Goal: Information Seeking & Learning: Learn about a topic

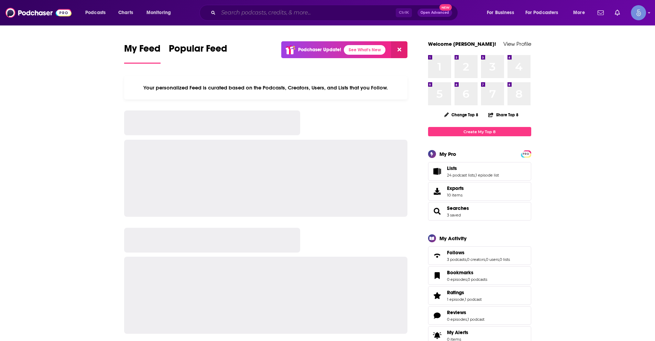
click at [247, 11] on input "Search podcasts, credits, & more..." at bounding box center [306, 12] width 177 height 11
paste input "Writers, Ink: Your backstage pass to the world's most prolific authors"
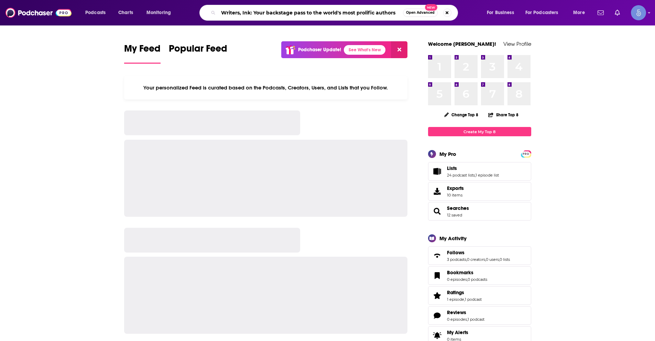
type input "Writers, Ink: Your backstage pass to the world's most prolific authors"
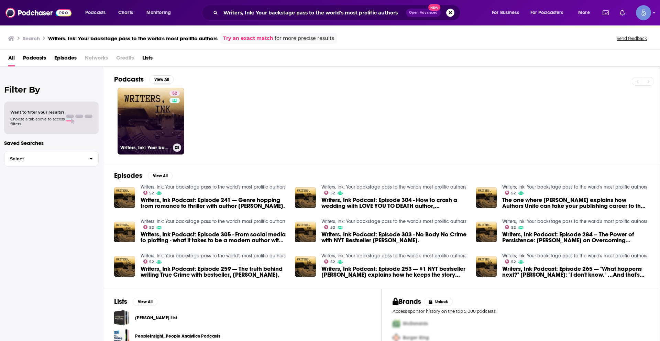
click at [173, 114] on div "52" at bounding box center [175, 116] width 12 height 53
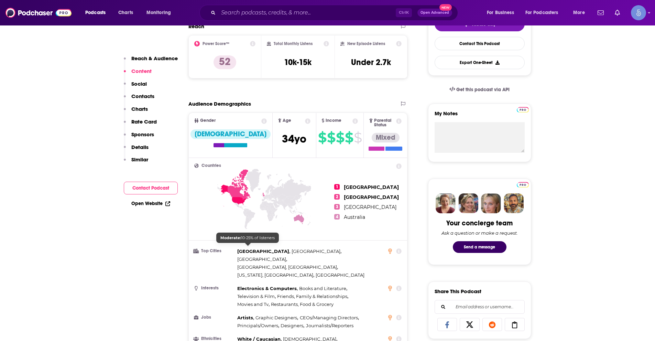
scroll to position [197, 0]
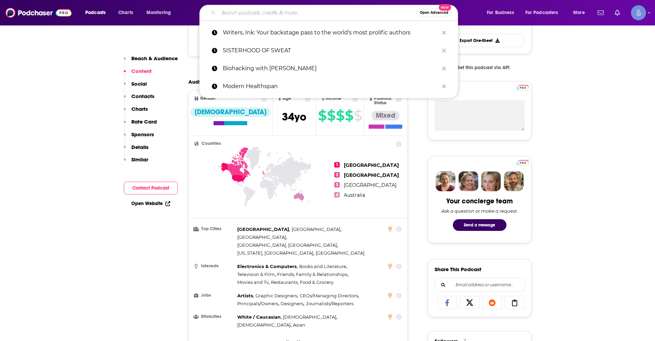
click at [257, 10] on input "Search podcasts, credits, & more..." at bounding box center [317, 12] width 198 height 11
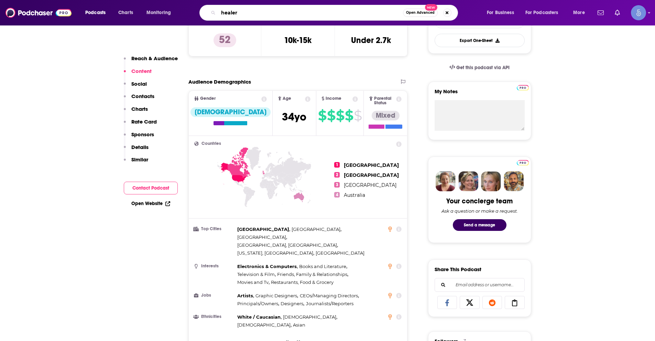
type input "healers"
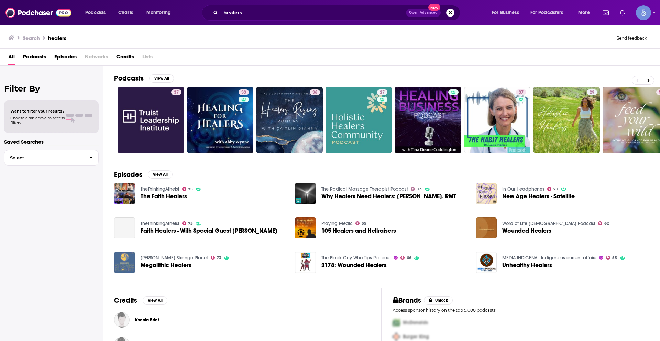
click at [38, 53] on span "Podcasts" at bounding box center [34, 58] width 23 height 14
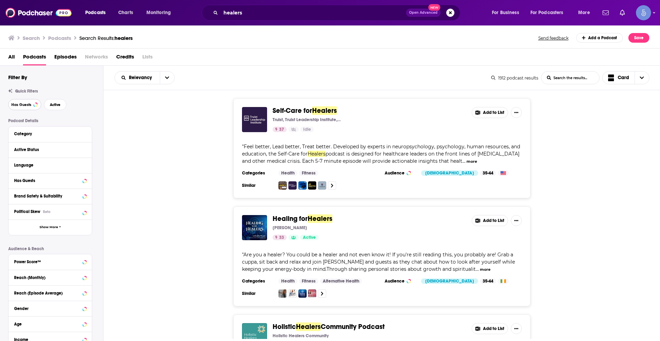
click at [26, 105] on span "Has Guests" at bounding box center [21, 105] width 20 height 4
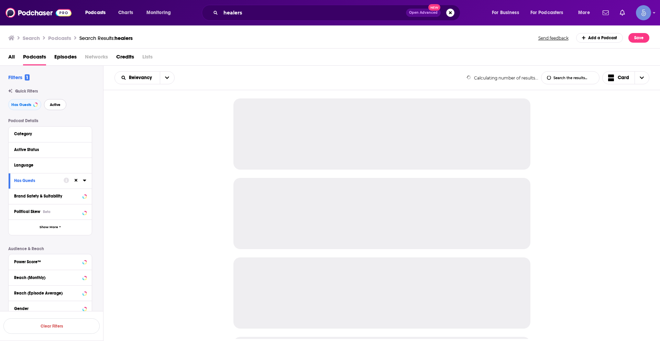
click at [53, 104] on span "Active" at bounding box center [55, 105] width 11 height 4
click at [85, 164] on icon at bounding box center [84, 164] width 3 height 5
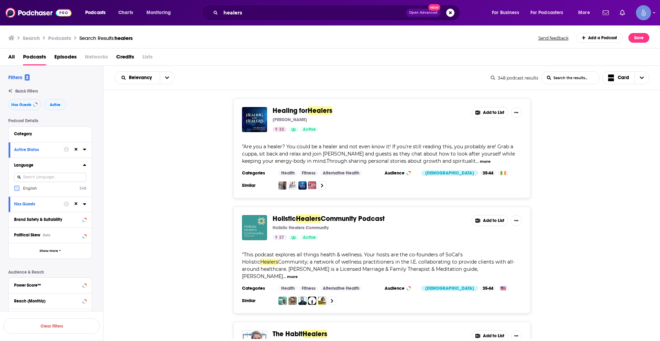
click at [19, 187] on label at bounding box center [16, 187] width 5 height 5
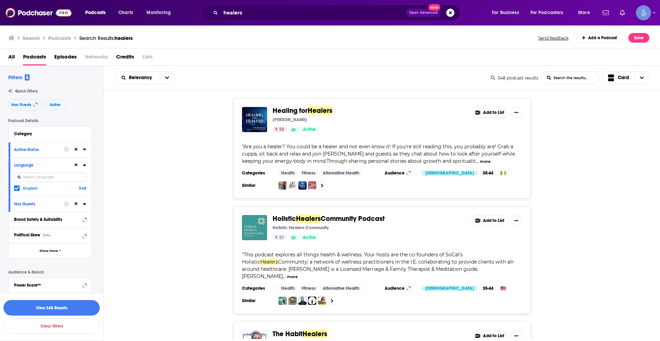
click at [63, 308] on button "View 348 Results" at bounding box center [51, 307] width 96 height 15
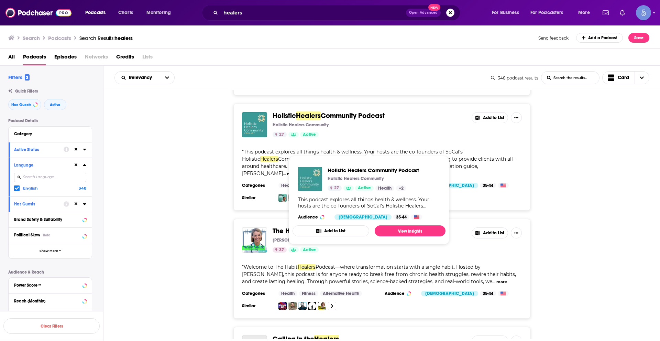
scroll to position [103, 0]
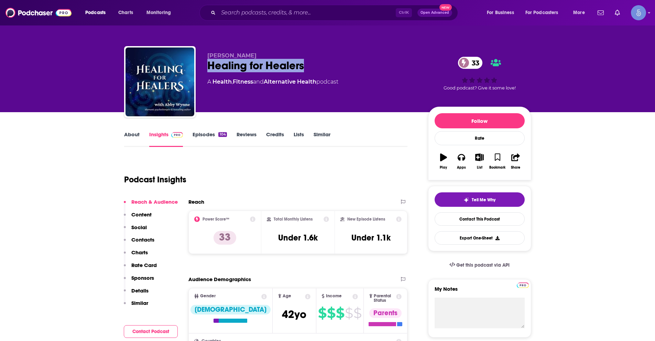
drag, startPoint x: 205, startPoint y: 65, endPoint x: 312, endPoint y: 64, distance: 106.9
click at [312, 64] on div "Abby Wynne Healing for Healers 33 A Health , Fitness and Alternative Health pod…" at bounding box center [327, 83] width 407 height 74
copy h2 "Healing for Healers"
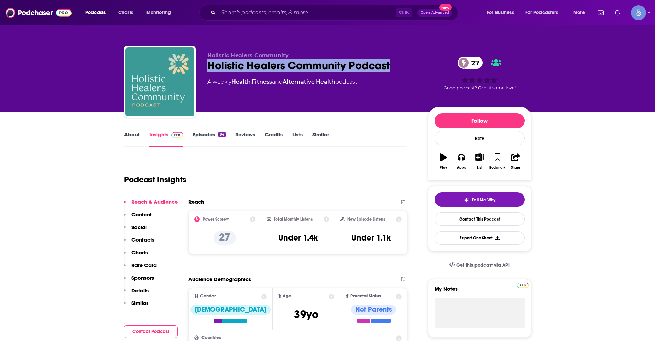
drag, startPoint x: 209, startPoint y: 66, endPoint x: 394, endPoint y: 63, distance: 185.9
click at [394, 63] on div "Holistic Healers Community Podcast 27" at bounding box center [312, 65] width 210 height 13
copy h2 "Holistic Healers Community Podcast"
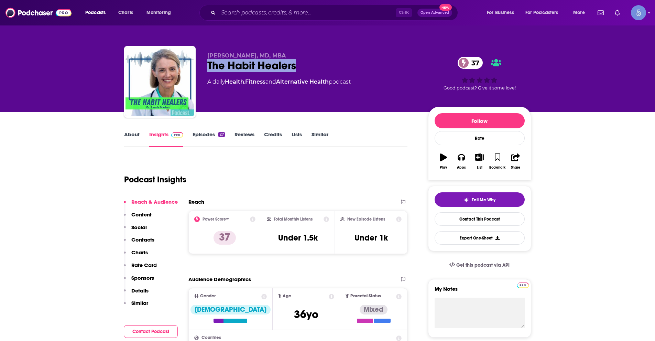
drag, startPoint x: 209, startPoint y: 65, endPoint x: 299, endPoint y: 64, distance: 90.4
click at [299, 64] on div "The Habit Healers 37" at bounding box center [312, 65] width 210 height 13
copy h2 "The Habit Healers"
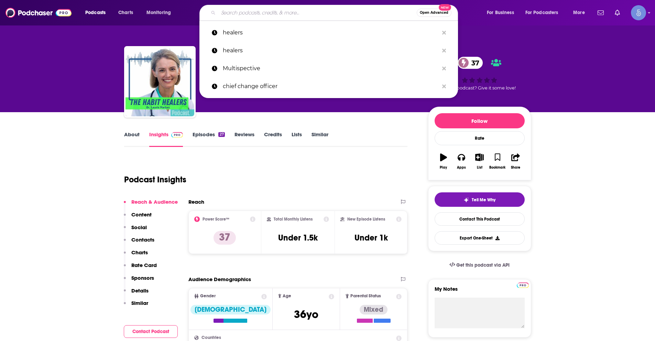
click at [284, 10] on input "Search podcasts, credits, & more..." at bounding box center [317, 12] width 198 height 11
paste input "The Healing Point Podcast"
type input "The Healing Point Podcast"
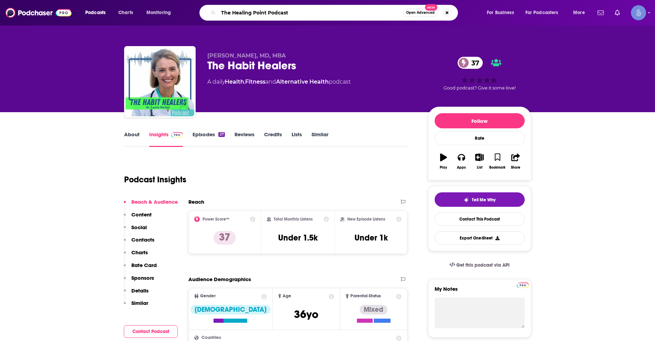
click at [329, 15] on input "The Healing Point Podcast" at bounding box center [310, 12] width 185 height 11
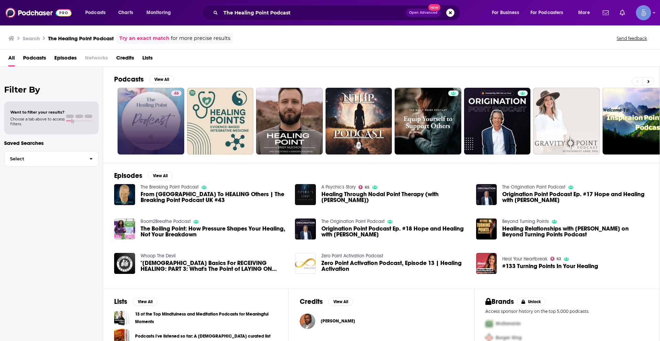
click at [148, 107] on link "46" at bounding box center [151, 121] width 67 height 67
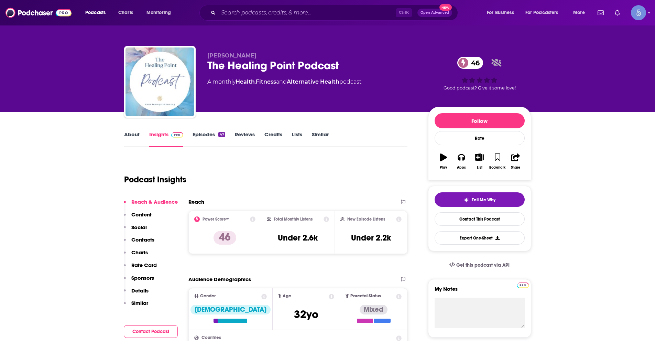
click at [347, 7] on div "Ctrl K Open Advanced New" at bounding box center [328, 13] width 258 height 16
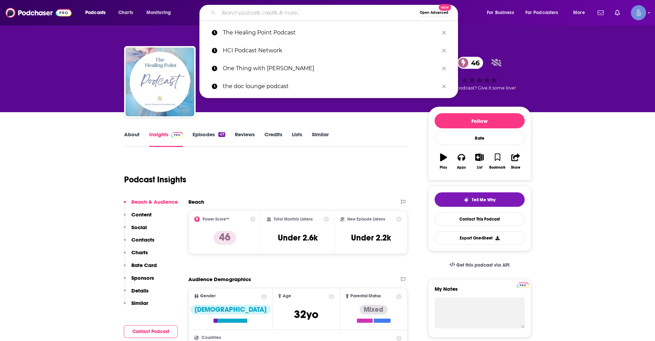
click at [346, 11] on input "Search podcasts, credits, & more..." at bounding box center [317, 12] width 198 height 11
paste input "her Self: IFS & Spiritual Entrepreneurship"
type input "her Self: IFS & Spiritual Entrepreneurship"
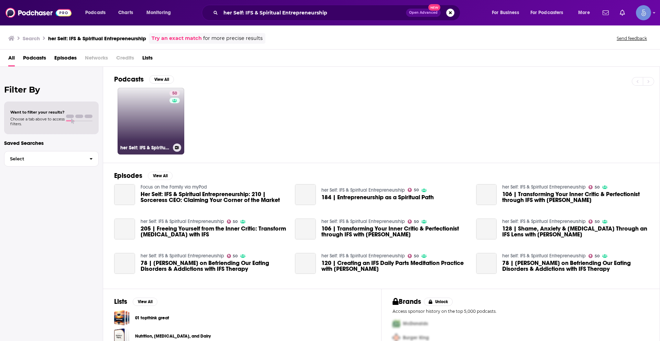
click at [178, 113] on div "50" at bounding box center [175, 116] width 12 height 53
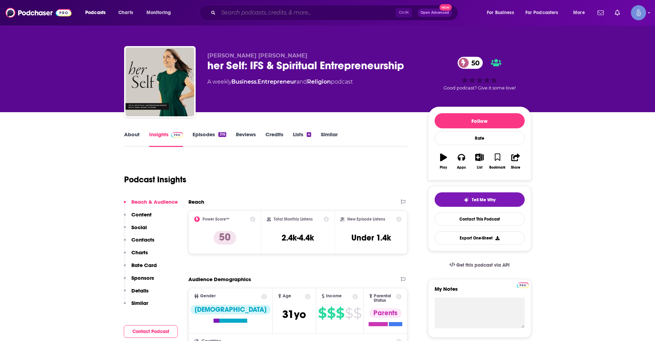
click at [289, 12] on input "Search podcasts, credits, & more..." at bounding box center [306, 12] width 177 height 11
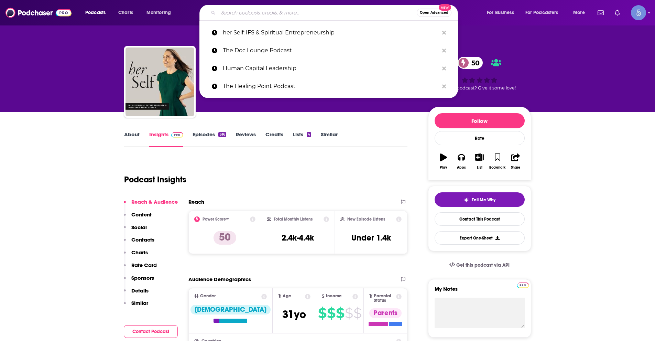
paste input "Pelvic Floor, Core & More | Healing Beyond Kegels: Core Rehab, Prenatal Fitness…"
type input "Pelvic Floor, Core & More | Healing Beyond Kegels: Core Rehab, Prenatal Fitness…"
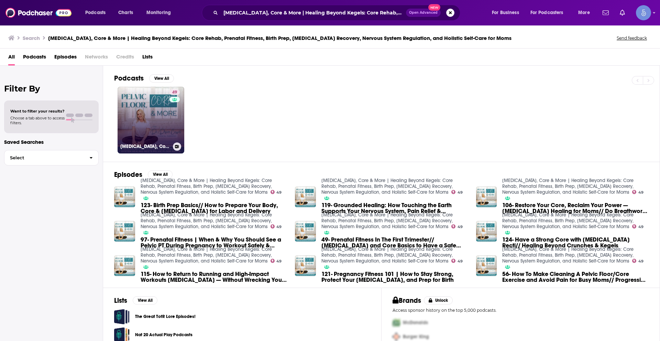
click at [153, 119] on link "49 Pelvic Floor, Core & More | Healing Beyond Kegels: Core Rehab, Prenatal Fitn…" at bounding box center [151, 120] width 67 height 67
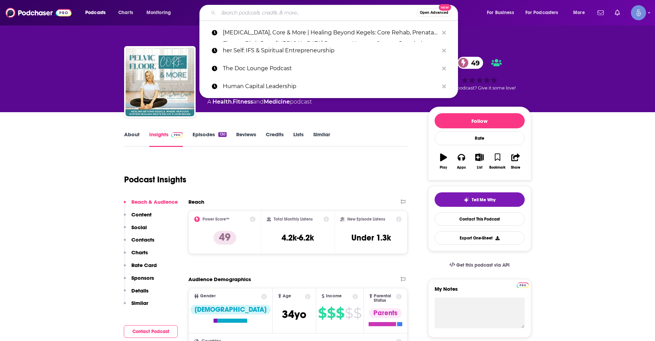
click at [264, 10] on input "Search podcasts, credits, & more..." at bounding box center [317, 12] width 198 height 11
paste input "The Holistic Health Podcast"
type input "The Holistic Health Podcast"
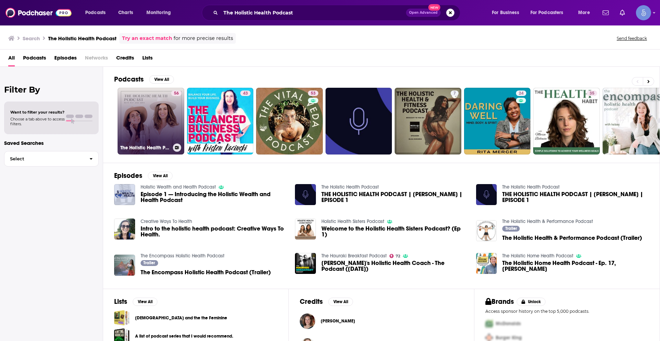
click at [144, 109] on link "56 The Holistic Health Podcast" at bounding box center [151, 121] width 67 height 67
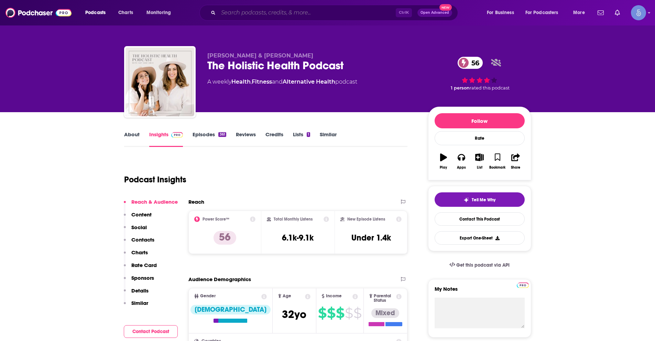
click at [308, 13] on input "Search podcasts, credits, & more..." at bounding box center [306, 12] width 177 height 11
paste input "Critical Conversations about Women's Health & Wellness | Nutrition & Supplement…"
type input "Critical Conversations about Women's Health & Wellness | Nutrition & Supplement…"
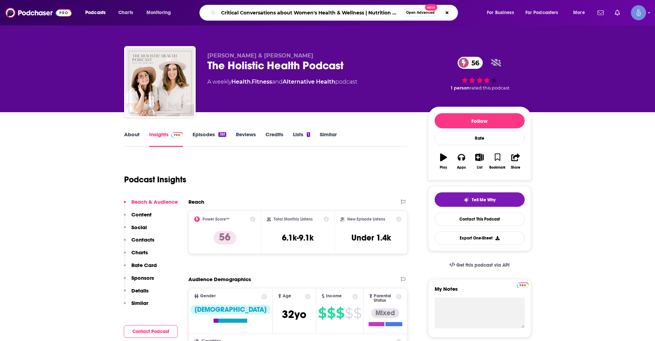
scroll to position [0, 54]
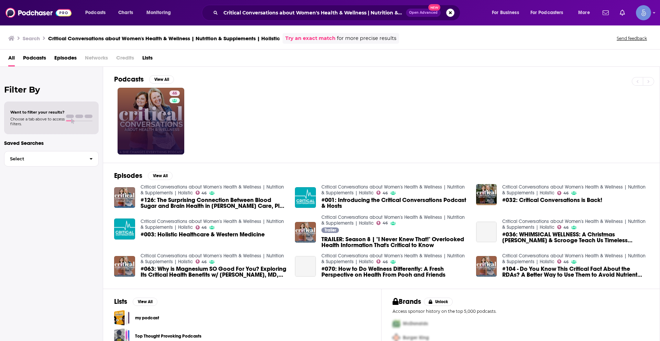
click at [147, 117] on link "46" at bounding box center [151, 121] width 67 height 67
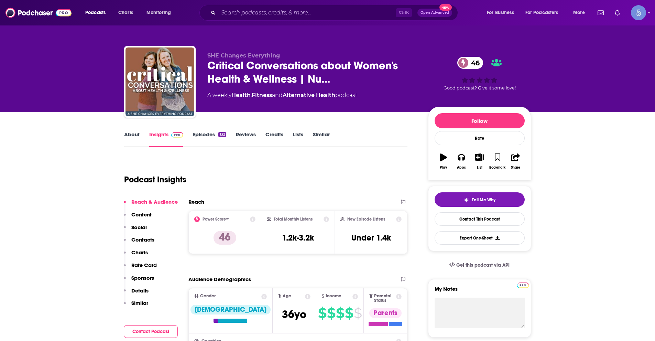
click at [331, 6] on div "Ctrl K Open Advanced New" at bounding box center [328, 13] width 258 height 16
click at [355, 14] on input "Search podcasts, credits, & more..." at bounding box center [306, 12] width 177 height 11
paste input "Holistic Inner Balance: Natural Mental Health Podcast"
type input "Holistic Inner Balance: Natural Mental Health Podcast"
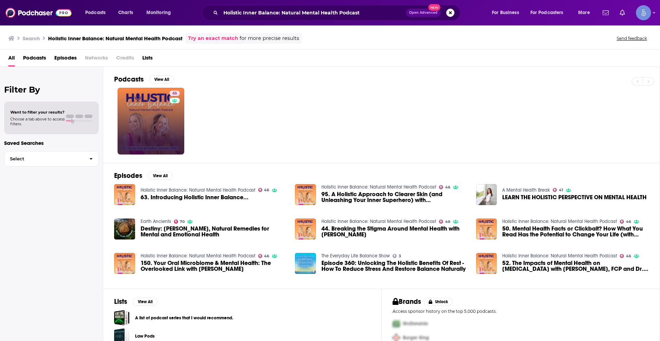
click at [150, 123] on link "46" at bounding box center [151, 121] width 67 height 67
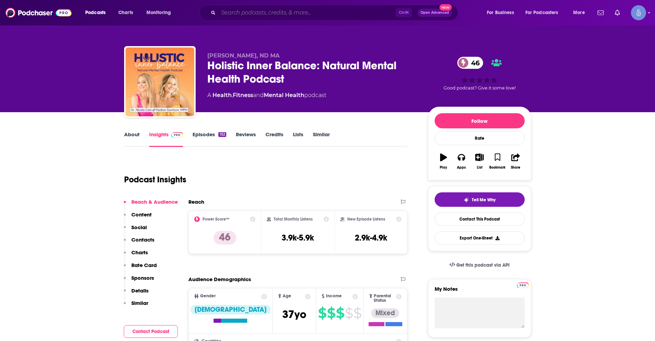
click at [297, 15] on input "Search podcasts, credits, & more..." at bounding box center [306, 12] width 177 height 11
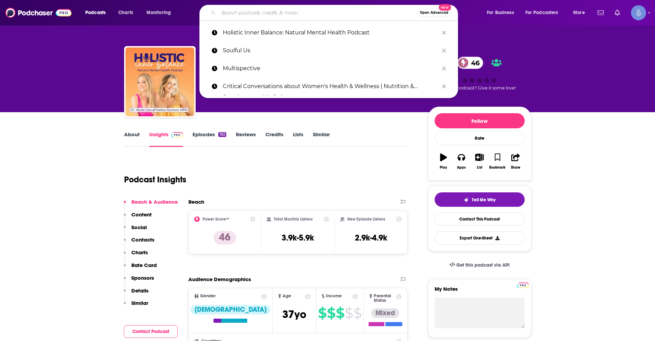
paste input "Ayurveda, Women’s Health & Holistic Success by Harmony Inspired Health"
type input "Ayurveda, Women’s Health & Holistic Success by Harmony Inspired Health"
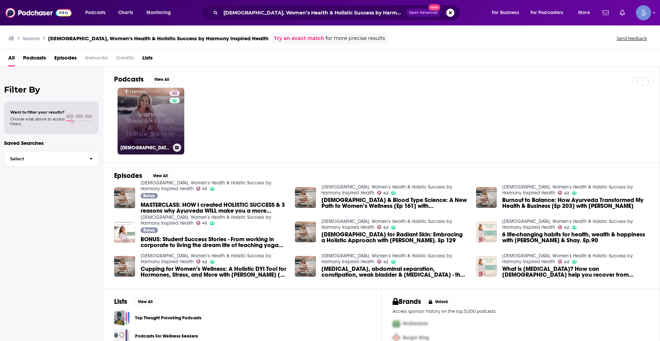
click at [166, 127] on link "42 Ayurveda, Women’s Health & Holistic Success by Harmony Inspired Health" at bounding box center [151, 121] width 67 height 67
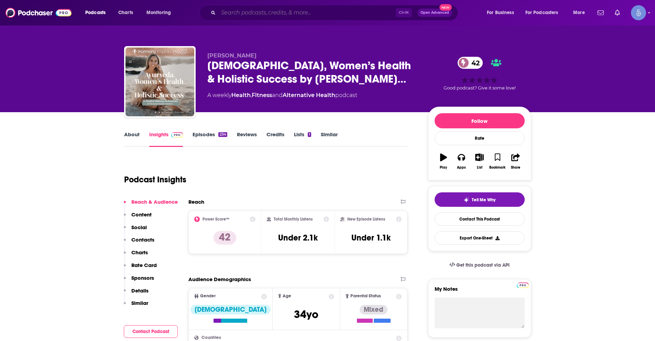
click at [283, 13] on input "Search podcasts, credits, & more..." at bounding box center [306, 12] width 177 height 11
paste input "Basani"
type input "Basani"
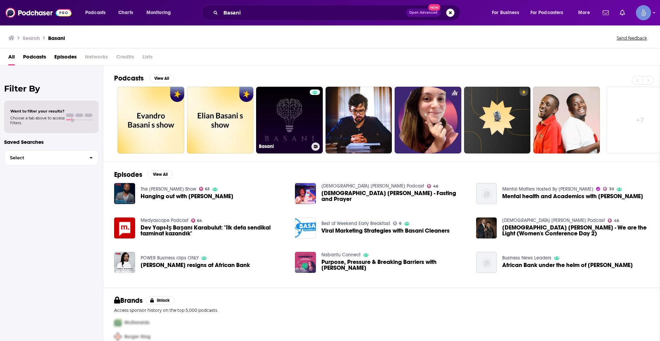
click at [299, 134] on link "Basani" at bounding box center [289, 120] width 67 height 67
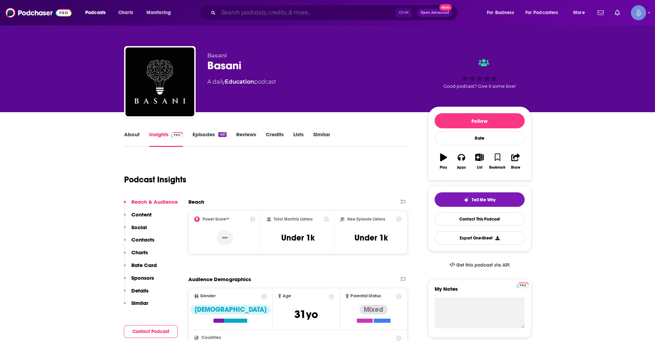
click at [302, 12] on input "Search podcasts, credits, & more..." at bounding box center [306, 12] width 177 height 11
paste input "Ayurveda, Women’s Health & Holistic Success by Harmony Inspired Health"
type input "Ayurveda, Women’s Health & Holistic Success by Harmony Inspired Health"
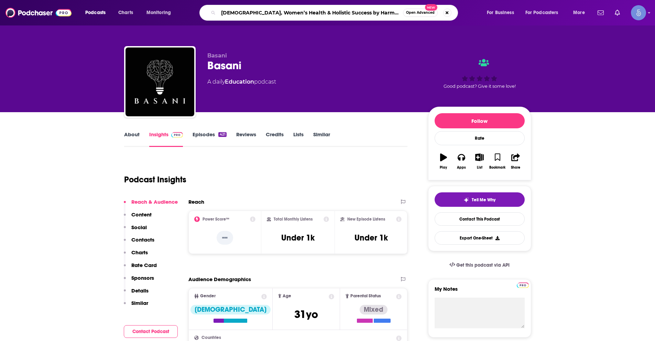
scroll to position [0, 9]
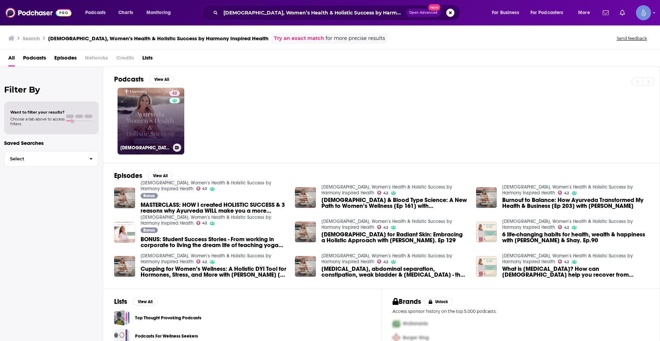
click at [169, 116] on div "42" at bounding box center [175, 116] width 12 height 53
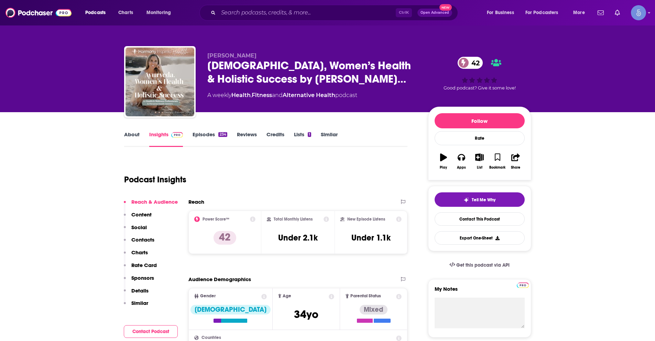
click at [368, 7] on div "Ctrl K Open Advanced New" at bounding box center [328, 13] width 258 height 16
click at [365, 12] on input "Search podcasts, credits, & more..." at bounding box center [306, 12] width 177 height 11
paste input "What the Gut: Functional Medicine & Holistic Health with Allison"
type input "What the Gut: Functional Medicine & Holistic Health with Allison"
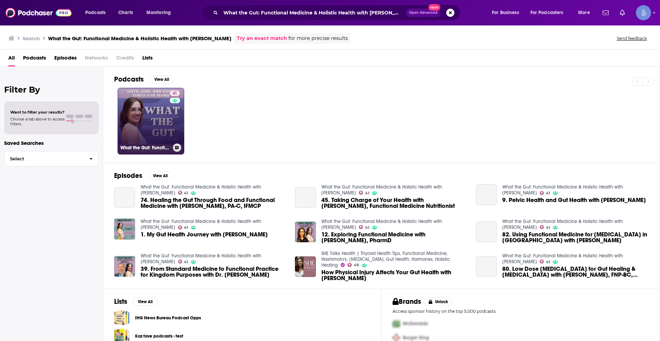
click at [151, 115] on link "41 What the Gut: Functional Medicine & Holistic Health with Allison" at bounding box center [151, 121] width 67 height 67
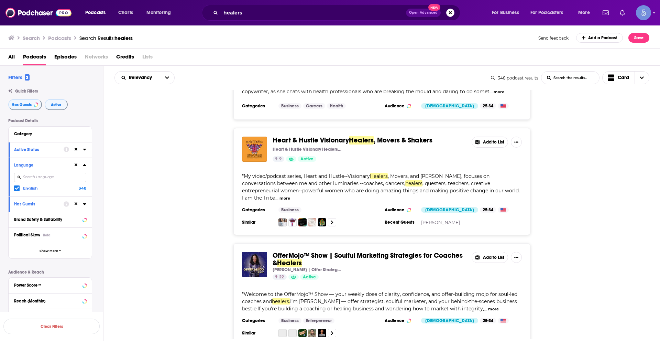
scroll to position [619, 0]
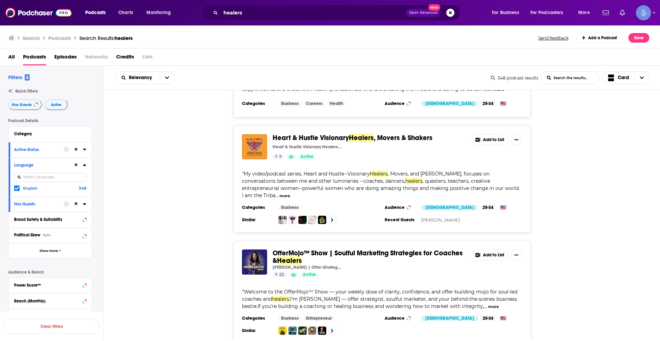
click at [569, 241] on div "OfferMojo™ Show | Soulful Marketing Strategies for Coaches & Healers Lori Young…" at bounding box center [381, 292] width 557 height 102
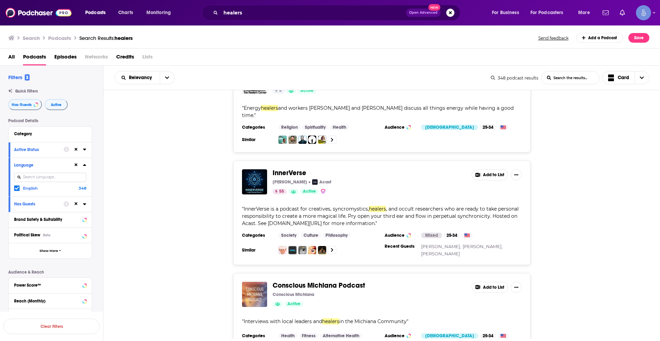
scroll to position [2408, 0]
click at [601, 272] on div "Conscious Michiana Podcast Conscious Michiana Active Add to List " Interviews w…" at bounding box center [381, 310] width 557 height 76
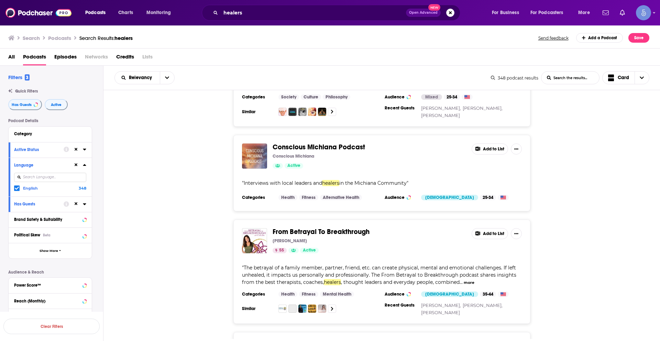
scroll to position [2580, 0]
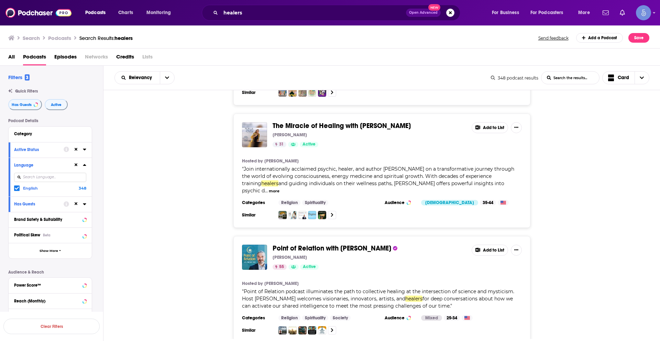
scroll to position [3095, 0]
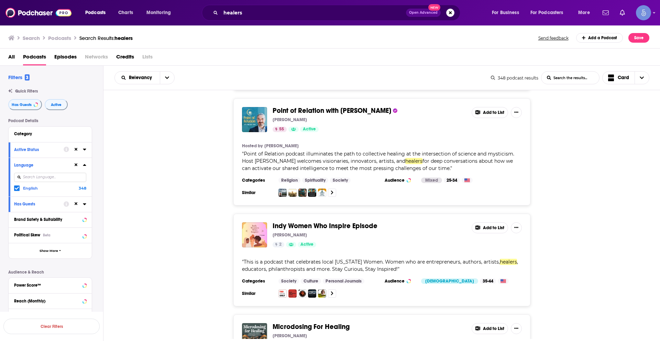
click at [583, 221] on div "Indy Women Who Inspire Episode Jona Wells 2 Active Add to List " This is a podc…" at bounding box center [381, 259] width 557 height 92
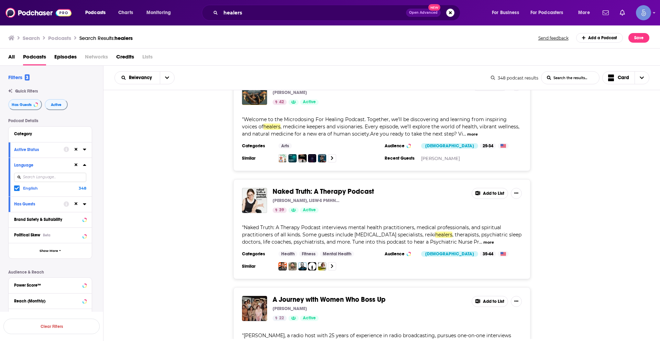
scroll to position [3439, 0]
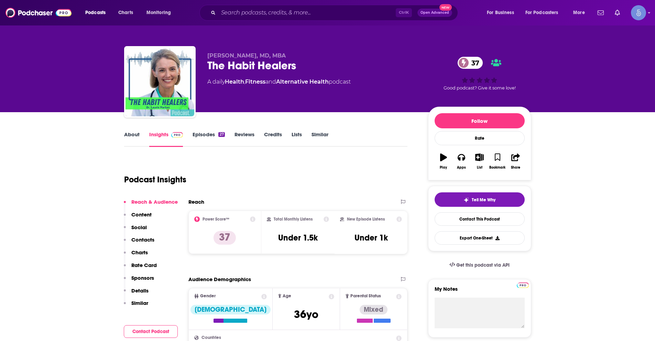
click at [126, 133] on link "About" at bounding box center [131, 139] width 15 height 16
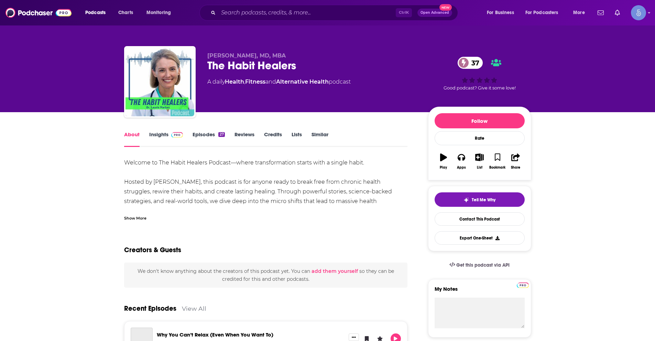
click at [138, 215] on div "Show More" at bounding box center [135, 217] width 22 height 7
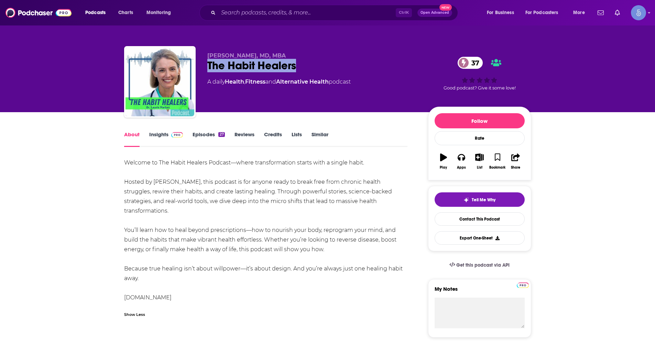
drag, startPoint x: 258, startPoint y: 64, endPoint x: 302, endPoint y: 94, distance: 52.9
click at [304, 67] on div "The Habit Healers 37" at bounding box center [312, 65] width 210 height 13
copy h1 "The Habit Healers"
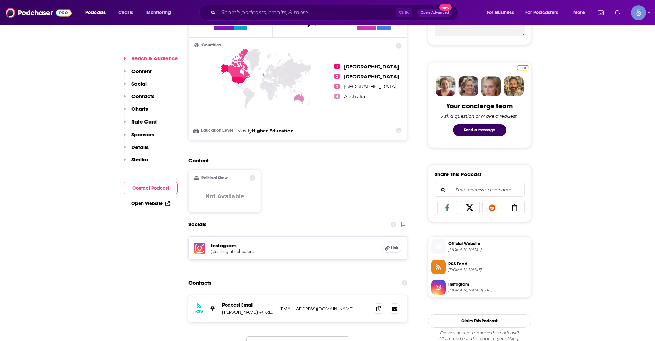
scroll to position [412, 0]
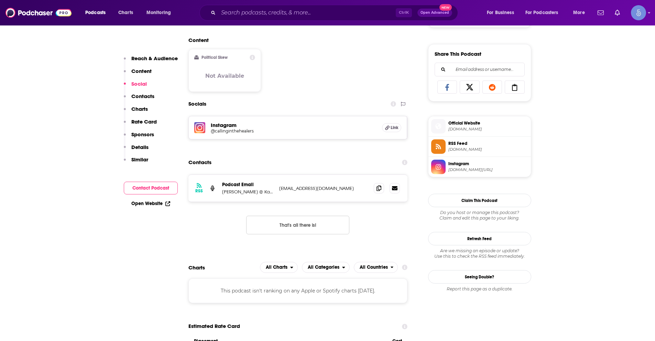
click at [244, 132] on h5 "@callinginthehealers" at bounding box center [266, 130] width 110 height 5
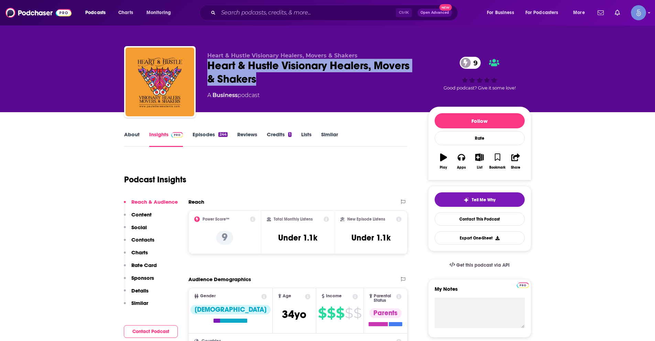
drag, startPoint x: 220, startPoint y: 66, endPoint x: 302, endPoint y: 76, distance: 82.4
click at [302, 76] on div "Heart & Hustle Visionary Healers, Movers & Shakers 9" at bounding box center [312, 72] width 210 height 27
copy h2 "Heart & Hustle Visionary Healers, Movers & Shakers"
click at [129, 134] on link "About" at bounding box center [131, 139] width 15 height 16
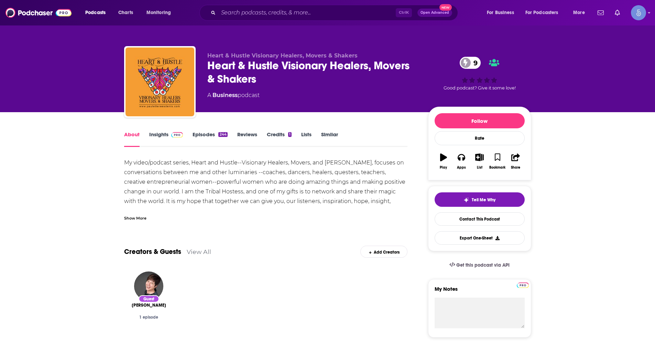
click at [160, 132] on link "Insights" at bounding box center [166, 139] width 34 height 16
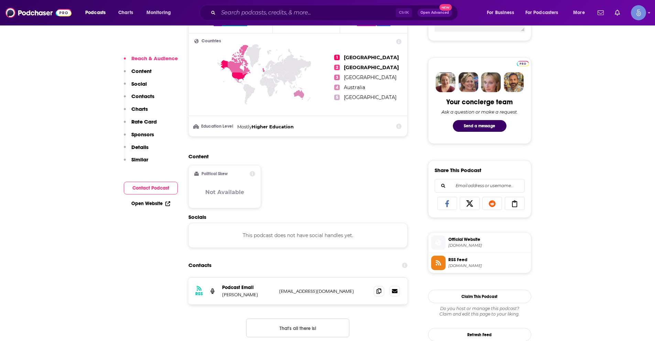
scroll to position [309, 0]
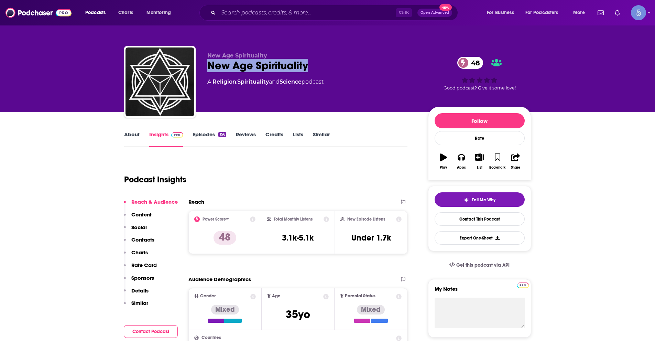
drag, startPoint x: 208, startPoint y: 63, endPoint x: 521, endPoint y: 101, distance: 315.7
click at [318, 62] on div "New Age Spirituality 48" at bounding box center [312, 65] width 210 height 13
copy h2 "New Age Spirituality"
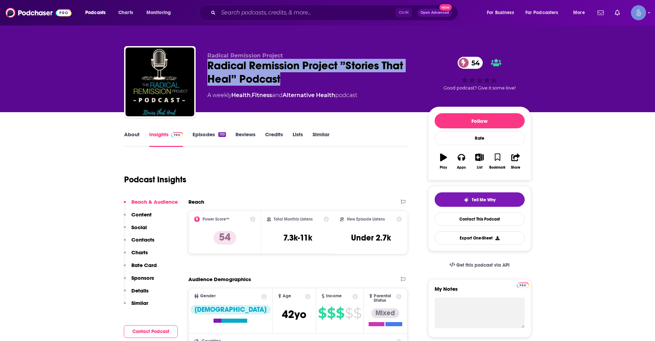
drag, startPoint x: 205, startPoint y: 65, endPoint x: 290, endPoint y: 79, distance: 85.8
click at [290, 79] on div "Radical Remission Project Radical Remission Project ”Stories That Heal” Podcast…" at bounding box center [327, 83] width 407 height 74
copy h2 "Radical Remission Project ”Stories That Heal” Podcast"
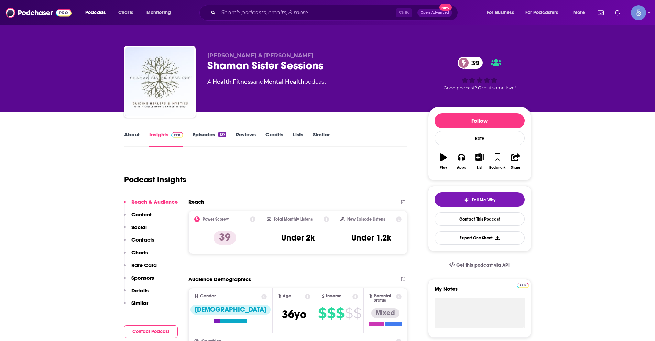
click at [130, 137] on link "About" at bounding box center [131, 139] width 15 height 16
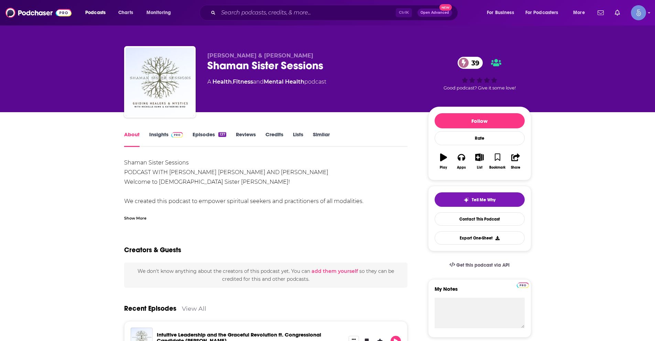
click at [152, 135] on link "Insights" at bounding box center [166, 139] width 34 height 16
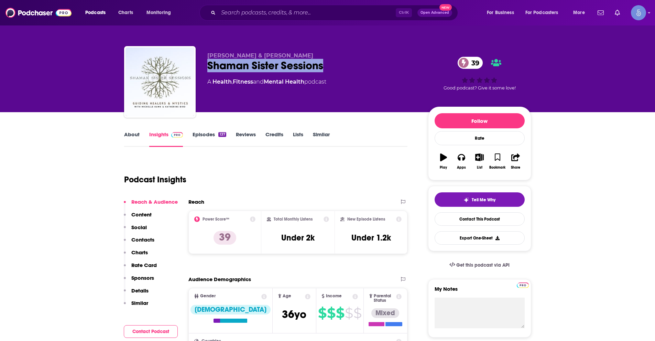
drag, startPoint x: 266, startPoint y: 66, endPoint x: 330, endPoint y: 65, distance: 63.9
click at [330, 65] on div "[PERSON_NAME] & [PERSON_NAME] Shaman Sister Sessions 39 A Health , Fitness and …" at bounding box center [327, 83] width 407 height 74
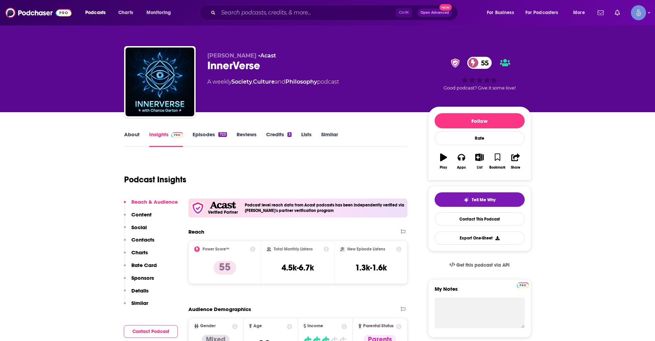
click at [128, 135] on link "About" at bounding box center [131, 139] width 15 height 16
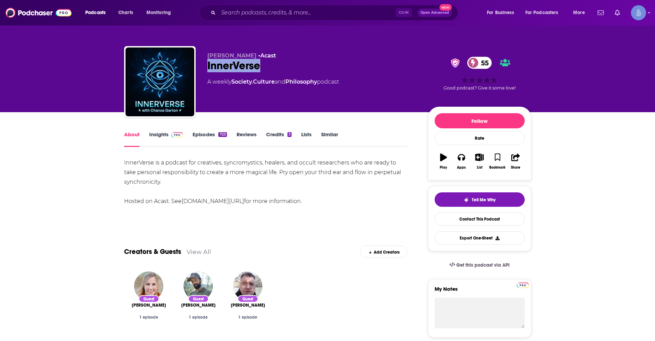
drag, startPoint x: 206, startPoint y: 67, endPoint x: 262, endPoint y: 68, distance: 56.4
click at [262, 68] on div "Chance Garton • Acast InnerVerse 55 A weekly Society , Culture and Philosophy p…" at bounding box center [327, 83] width 407 height 74
copy h1 "InnerVerse"
drag, startPoint x: 176, startPoint y: 127, endPoint x: 166, endPoint y: 132, distance: 10.8
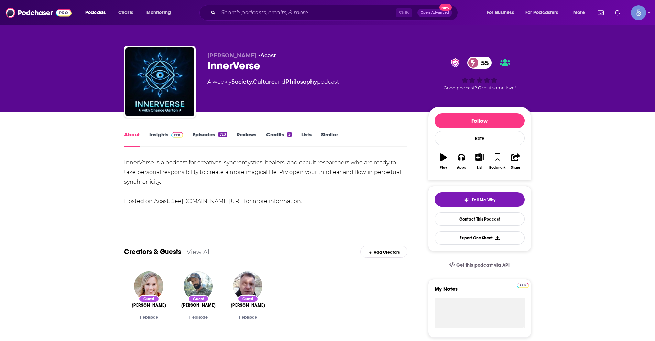
click at [166, 133] on link "Insights" at bounding box center [166, 139] width 34 height 16
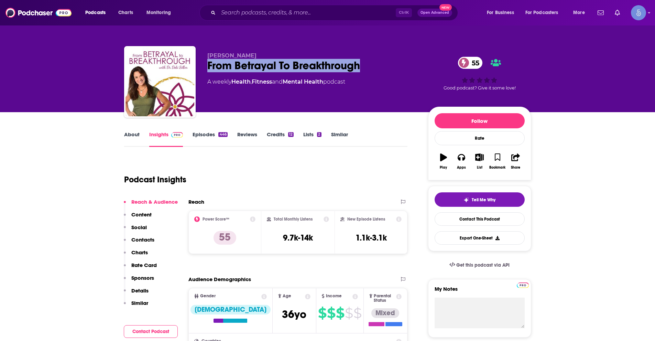
drag, startPoint x: 209, startPoint y: 65, endPoint x: 368, endPoint y: 66, distance: 158.8
click at [368, 66] on div "From Betrayal To Breakthrough 55" at bounding box center [312, 65] width 210 height 13
copy h2 "From Betrayal To Breakthrough"
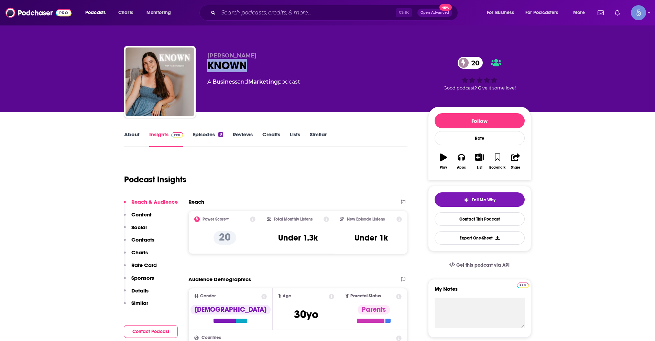
drag, startPoint x: 208, startPoint y: 67, endPoint x: 247, endPoint y: 62, distance: 39.3
click at [247, 62] on div "KNOWN 20" at bounding box center [312, 65] width 210 height 13
copy h2 "KNOWN"
click at [132, 134] on link "About" at bounding box center [131, 139] width 15 height 16
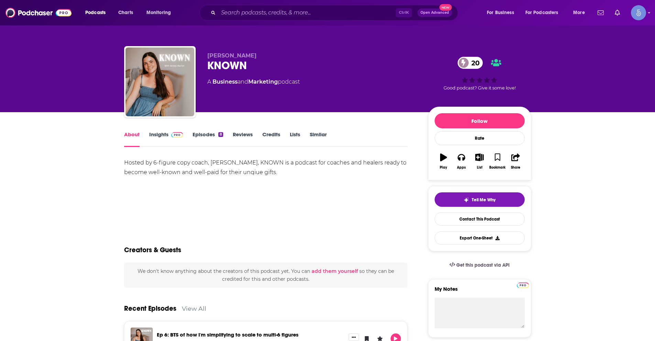
click at [163, 136] on link "Insights" at bounding box center [166, 139] width 34 height 16
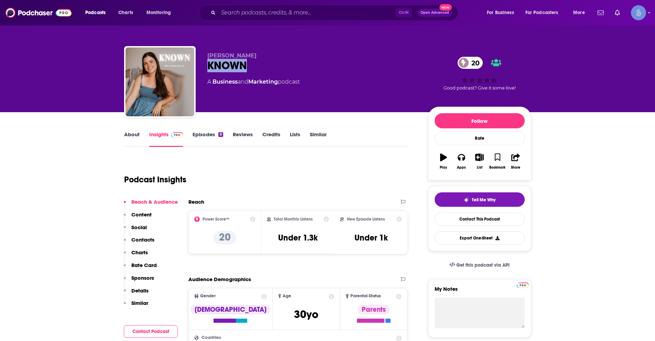
drag, startPoint x: 219, startPoint y: 67, endPoint x: 246, endPoint y: 64, distance: 26.9
click at [246, 64] on div "KNOWN 20" at bounding box center [312, 65] width 210 height 13
click at [234, 57] on span "[PERSON_NAME]" at bounding box center [231, 55] width 49 height 7
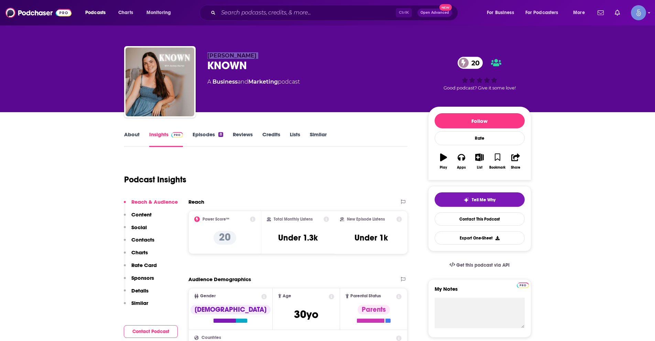
copy p "[PERSON_NAME]"
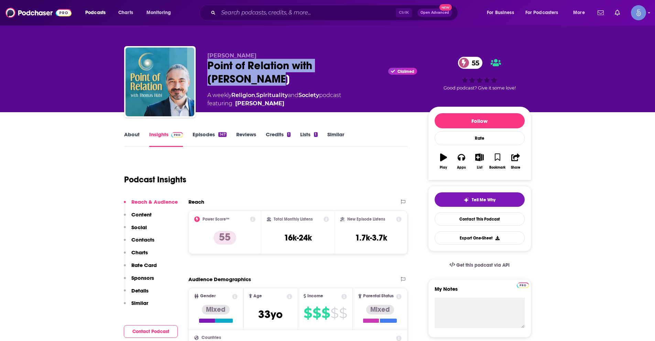
drag, startPoint x: 210, startPoint y: 64, endPoint x: 237, endPoint y: 79, distance: 31.4
click at [237, 79] on div "Point of Relation with [PERSON_NAME] Claimed 55" at bounding box center [312, 72] width 210 height 27
copy h2 "Point of Relation with [PERSON_NAME]"
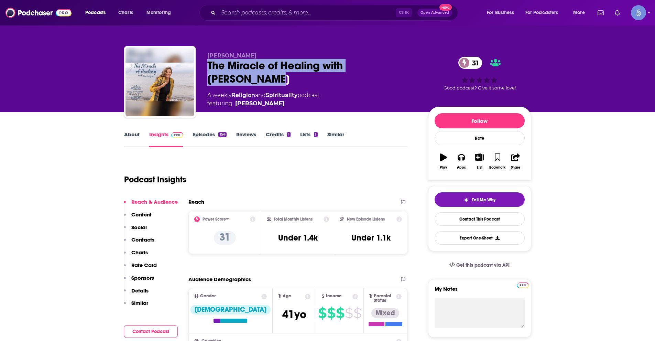
drag, startPoint x: 208, startPoint y: 64, endPoint x: 258, endPoint y: 74, distance: 51.2
click at [256, 74] on div "The Miracle of Healing with [PERSON_NAME] 31" at bounding box center [312, 72] width 210 height 27
copy h2 "The Miracle of Healing with [PERSON_NAME]"
